Goal: Task Accomplishment & Management: Manage account settings

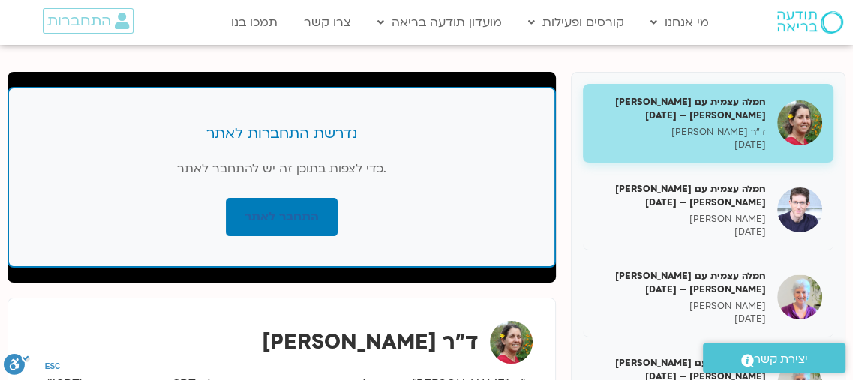
scroll to position [225, 0]
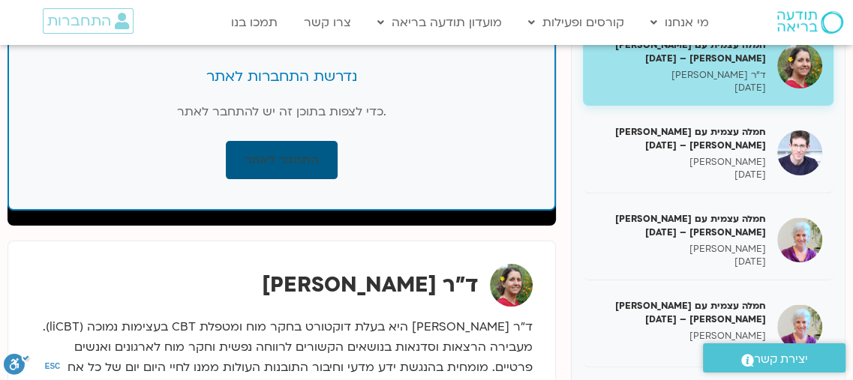
click at [282, 155] on link "התחבר לאתר" at bounding box center [282, 160] width 112 height 38
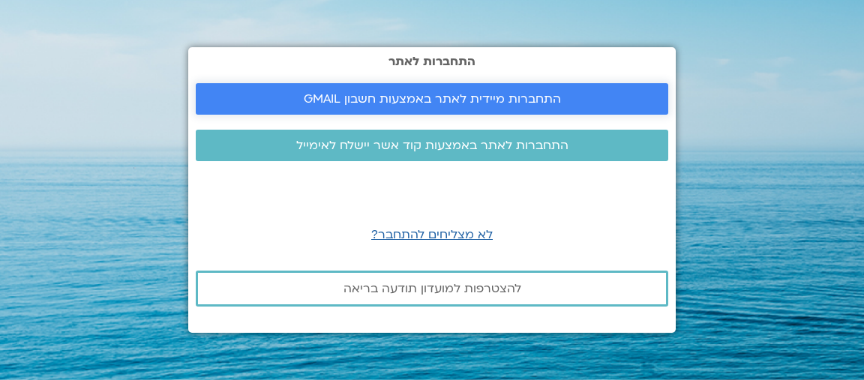
click at [439, 97] on span "התחברות מיידית לאתר באמצעות חשבון GMAIL" at bounding box center [432, 98] width 257 height 13
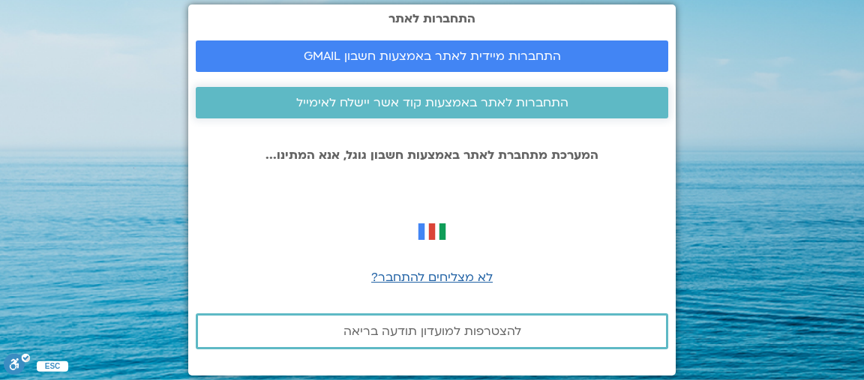
click at [478, 99] on span "התחברות לאתר באמצעות קוד אשר יישלח לאימייל" at bounding box center [432, 102] width 272 height 13
click at [438, 276] on span "לא מצליחים להתחבר?" at bounding box center [431, 277] width 121 height 16
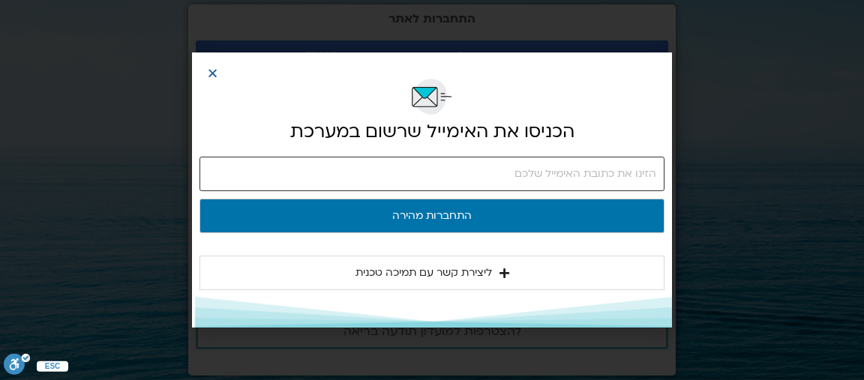
click at [489, 168] on input "email" at bounding box center [431, 174] width 465 height 34
type input "rina.amar88@gmail.com"
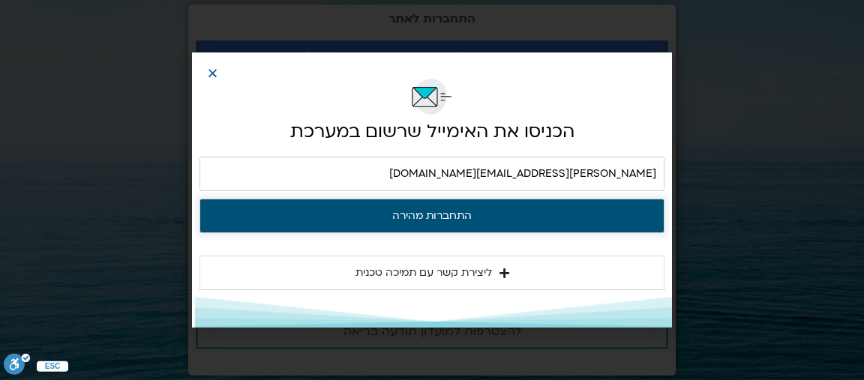
click at [438, 212] on button "התחברות מהירה" at bounding box center [431, 216] width 465 height 34
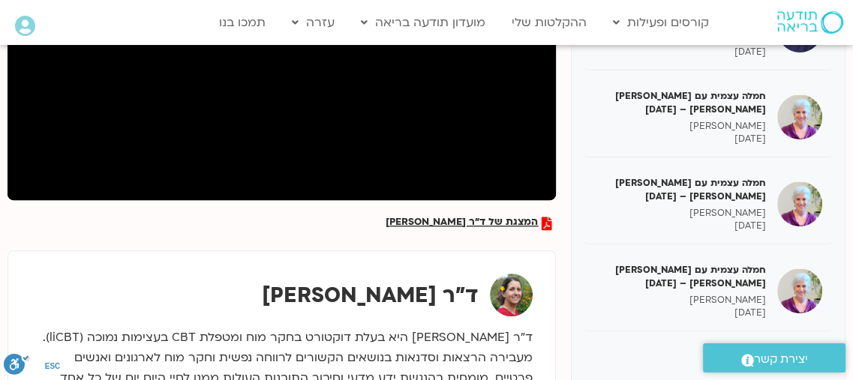
scroll to position [375, 0]
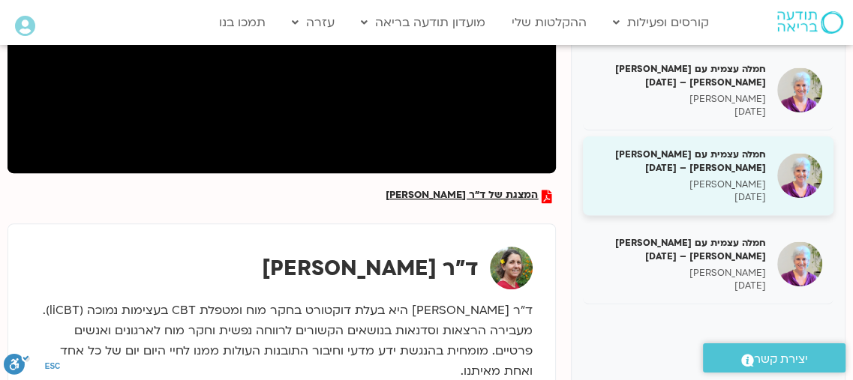
click at [711, 152] on h5 "חמלה עצמית עם סנדיה בר קמה ומירב שרייבר – 12/05/25" at bounding box center [680, 161] width 172 height 27
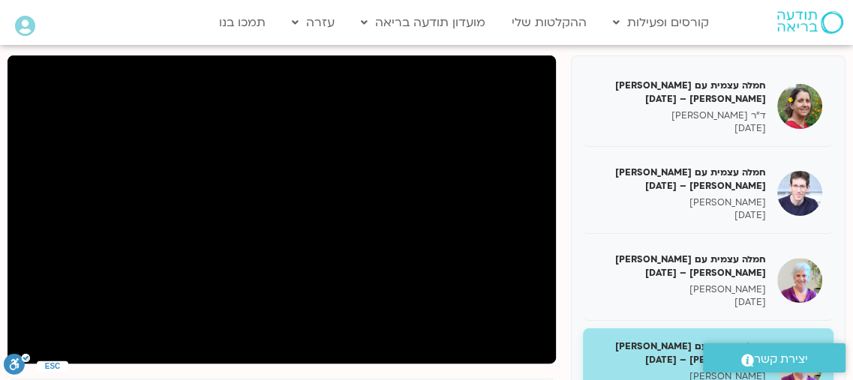
scroll to position [181, 0]
